Goal: Information Seeking & Learning: Learn about a topic

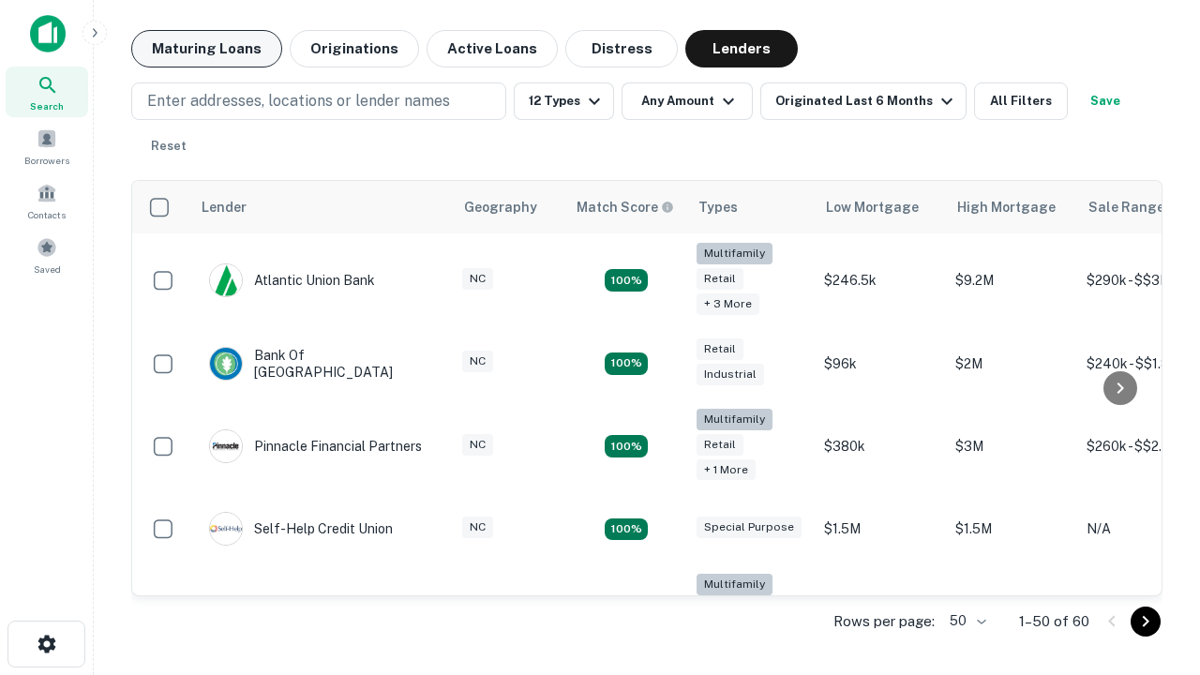
click at [206, 49] on button "Maturing Loans" at bounding box center [206, 49] width 151 height 38
